Goal: Transaction & Acquisition: Purchase product/service

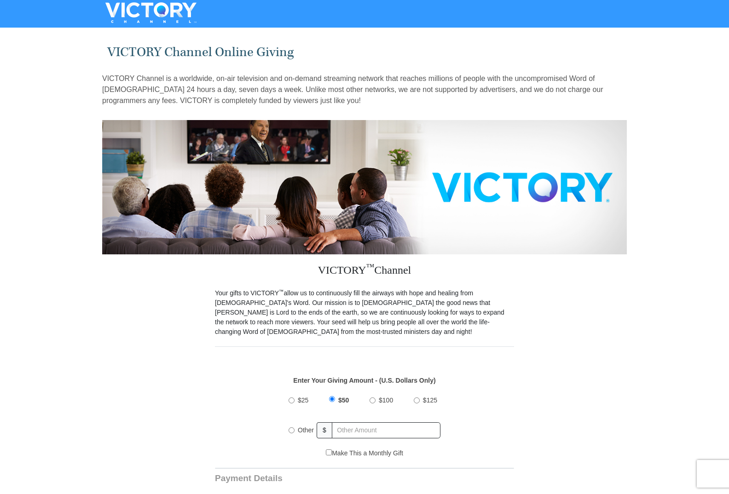
click at [291, 428] on input "Other" at bounding box center [292, 431] width 6 height 6
radio input "true"
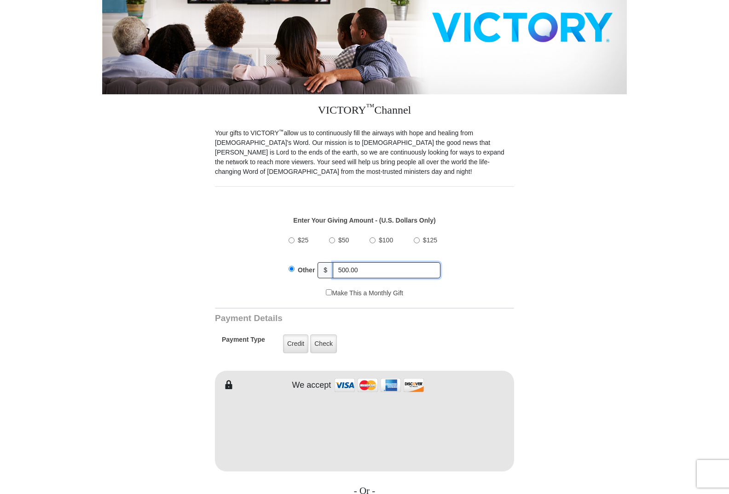
scroll to position [184, 0]
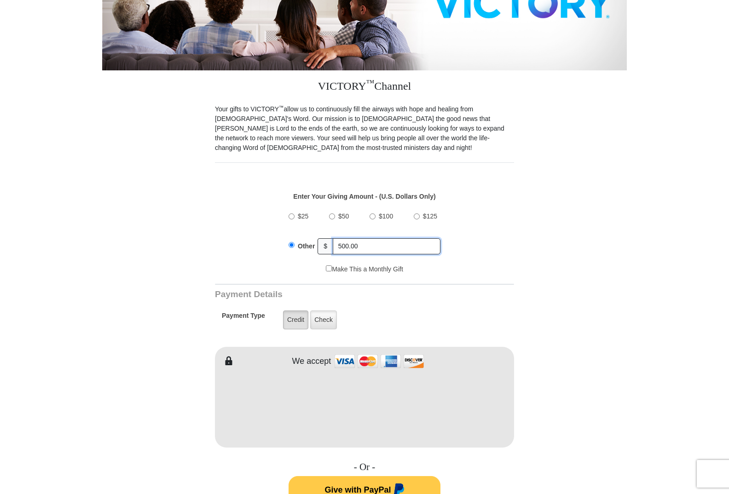
type input "500.00"
click at [298, 311] on label "Credit" at bounding box center [295, 320] width 25 height 19
click at [0, 0] on input "Credit" at bounding box center [0, 0] width 0 height 0
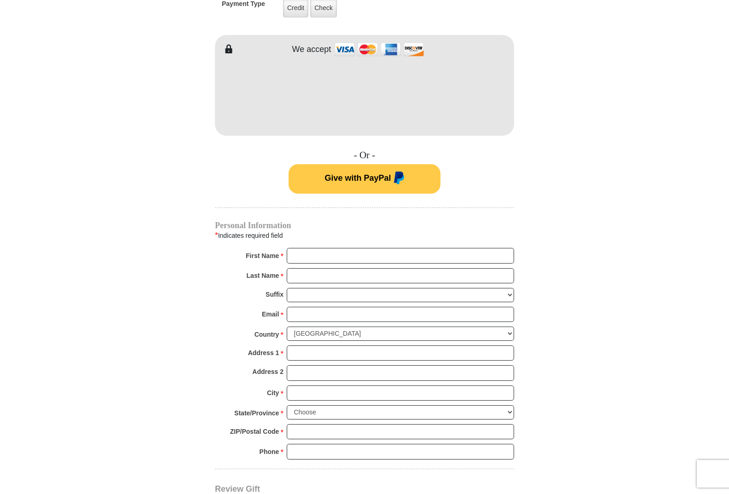
scroll to position [552, 0]
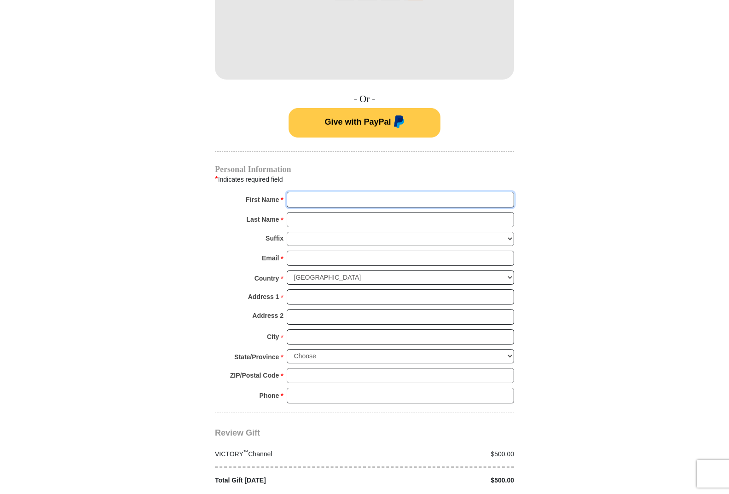
click at [295, 192] on input "First Name *" at bounding box center [400, 200] width 227 height 16
click at [0, 331] on html "VICTORY Channel Online Giving VICTORY Channel is a worldwide, on-air television…" at bounding box center [364, 257] width 729 height 1618
click at [295, 192] on input "First Name *" at bounding box center [400, 200] width 227 height 16
type input "X"
type input "David"
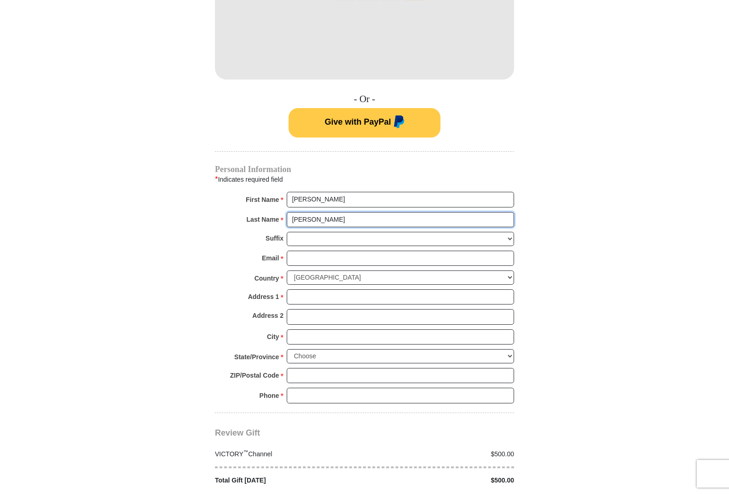
type input "Higgs"
type input "ds.higgs@hotmail.com"
type input "1100 Chesapeake Ln"
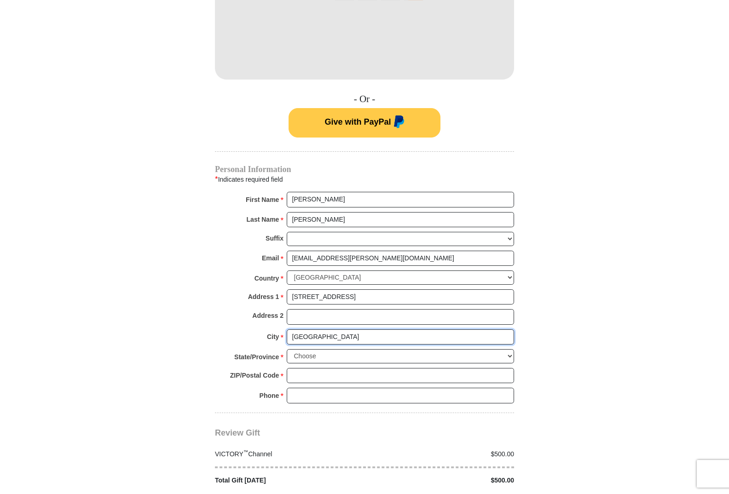
type input "College Station"
click at [511, 349] on select "Choose Alabama Alaska American Samoa Arizona Arkansas Armed Forces Americas Arm…" at bounding box center [400, 356] width 227 height 14
select select "TX"
click at [287, 349] on select "Choose Alabama Alaska American Samoa Arizona Arkansas Armed Forces Americas Arm…" at bounding box center [400, 356] width 227 height 14
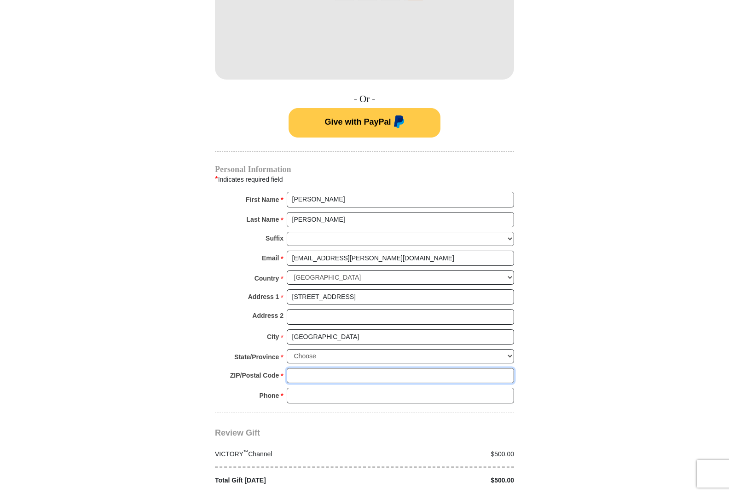
click at [304, 368] on input "ZIP/Postal Code *" at bounding box center [400, 376] width 227 height 16
type input "77845"
click at [303, 388] on input "Phone * *" at bounding box center [400, 396] width 227 height 16
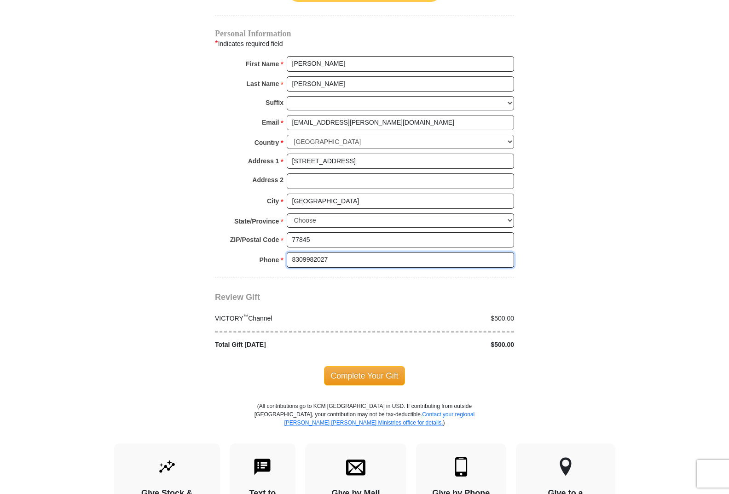
scroll to position [736, 0]
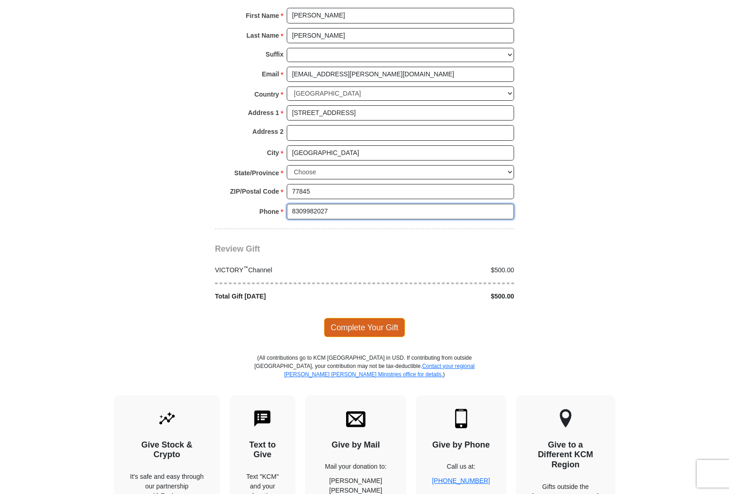
type input "8309982027"
click at [378, 320] on span "Complete Your Gift" at bounding box center [364, 327] width 81 height 19
